Goal: Book appointment/travel/reservation

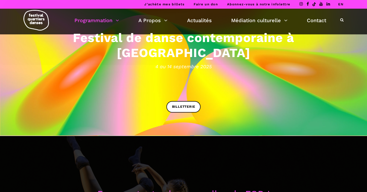
click at [107, 21] on link "Programmation" at bounding box center [96, 20] width 45 height 9
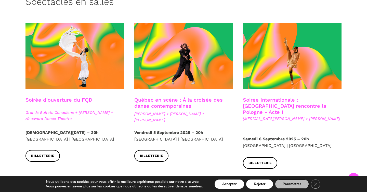
scroll to position [143, 0]
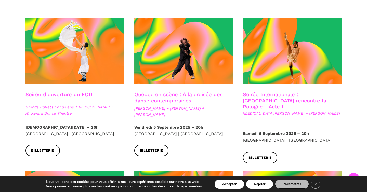
click at [161, 103] on link "Québec en scène : À la croisée des danse contemporaines" at bounding box center [178, 98] width 89 height 12
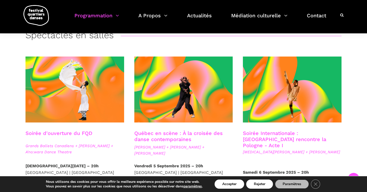
scroll to position [0, 0]
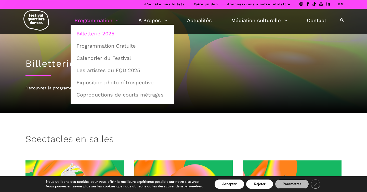
click at [104, 33] on link "Billetterie 2025" at bounding box center [122, 34] width 98 height 12
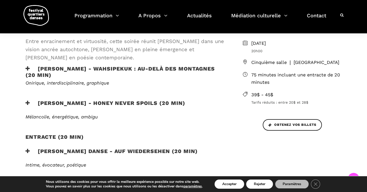
scroll to position [154, 0]
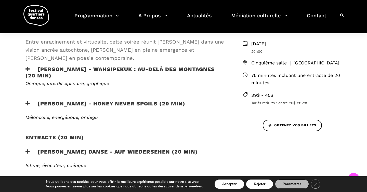
click at [67, 73] on h3 "Ivanie Aubin-Malo - WAHSIPEKUK : Au-delà des montagnes (20 min)" at bounding box center [126, 72] width 201 height 13
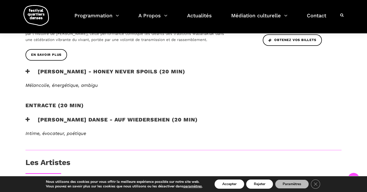
scroll to position [239, 0]
click at [129, 72] on h3 "Zachary Bastille - Honey Never Spoils (20 min)" at bounding box center [106, 75] width 160 height 13
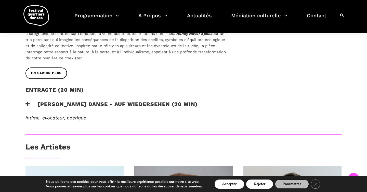
scroll to position [308, 0]
click at [118, 100] on div "Entracte (20 MIN)" at bounding box center [125, 93] width 211 height 14
click at [117, 106] on h3 "Pauline Berndsen Danse - Auf Wiedersehen (20 min)" at bounding box center [112, 107] width 172 height 13
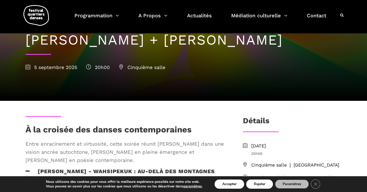
scroll to position [0, 0]
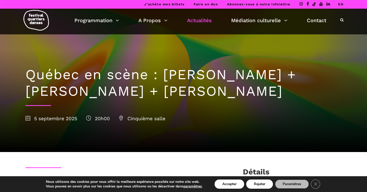
click at [202, 21] on link "Actualités" at bounding box center [199, 20] width 25 height 9
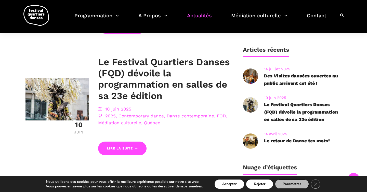
scroll to position [229, 0]
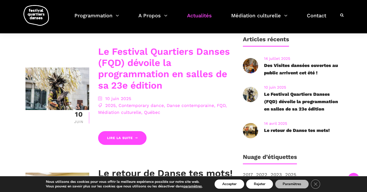
click at [140, 79] on link "Le Festival Quartiers Danses (FQD) dévoile la programmation en salles de sa 23e…" at bounding box center [164, 68] width 132 height 45
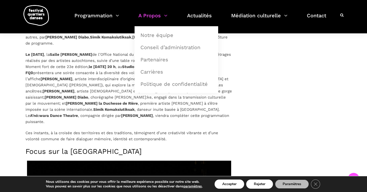
scroll to position [748, 0]
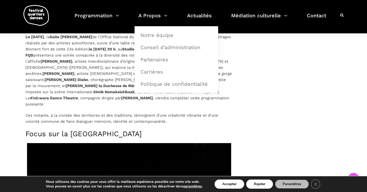
click at [105, 64] on p "Le [DATE] , la [GEOGRAPHIC_DATA][PERSON_NAME] de l’Office National du Film accu…" at bounding box center [129, 70] width 207 height 73
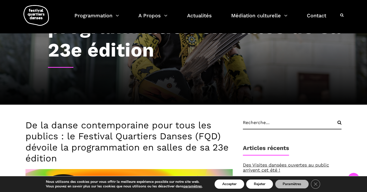
scroll to position [0, 0]
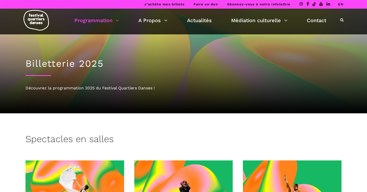
click at [105, 17] on link "Programmation" at bounding box center [96, 20] width 45 height 9
click at [103, 25] on div "Programmation Billetterie 2025 Programmation Gratuite Calendrier du Festival Le…" at bounding box center [184, 22] width 360 height 26
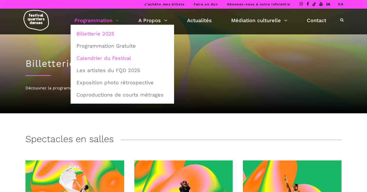
click at [113, 58] on link "Calendrier du Festival" at bounding box center [122, 58] width 98 height 12
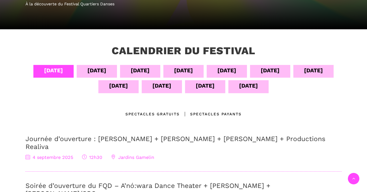
scroll to position [95, 0]
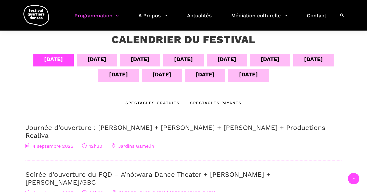
click at [103, 57] on div "05 sept" at bounding box center [96, 59] width 19 height 9
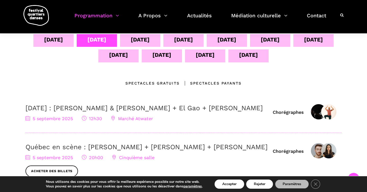
scroll to position [106, 0]
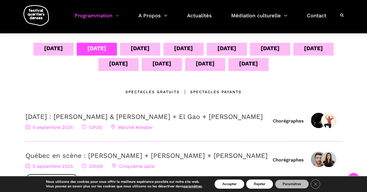
click at [140, 49] on div "06 sept" at bounding box center [140, 48] width 19 height 9
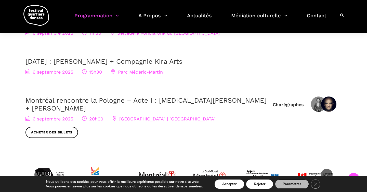
scroll to position [214, 0]
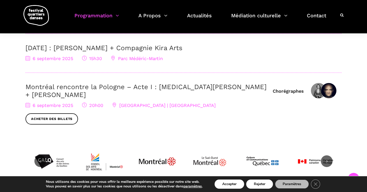
click at [186, 84] on link "Montréal rencontre la Pologne – Acte I : Kyra Jean Green + Janusz Orlik" at bounding box center [146, 91] width 241 height 16
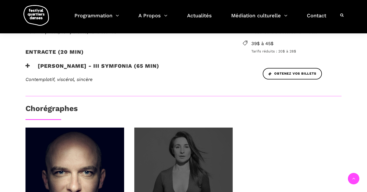
scroll to position [167, 0]
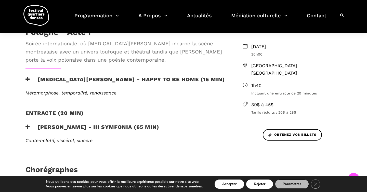
click at [67, 124] on h3 "Janusz Orlik - III Symfonia (65 min)" at bounding box center [93, 130] width 134 height 13
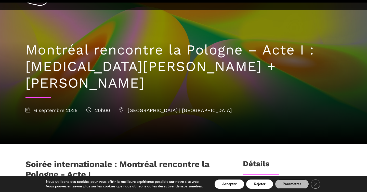
scroll to position [0, 0]
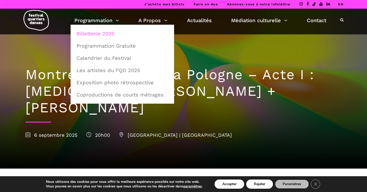
click at [99, 33] on link "Billetterie 2025" at bounding box center [122, 34] width 98 height 12
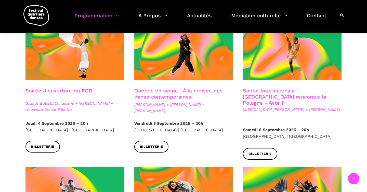
scroll to position [147, 0]
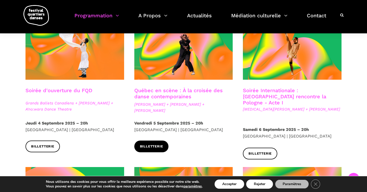
click at [156, 144] on span "Billetterie" at bounding box center [151, 146] width 23 height 5
